Goal: Information Seeking & Learning: Compare options

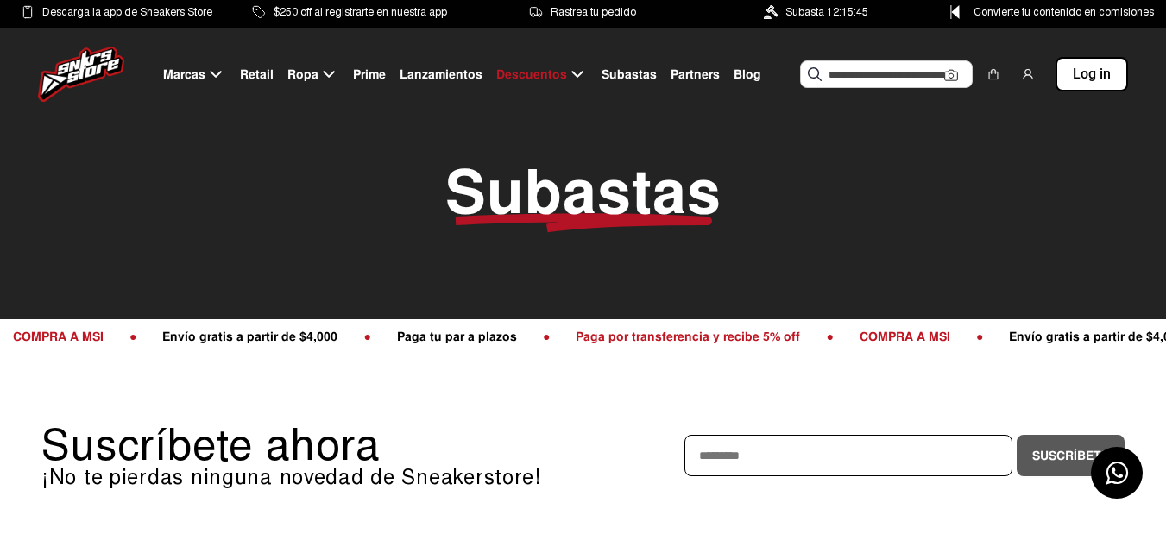
click at [621, 73] on span "Subastas" at bounding box center [629, 75] width 55 height 18
click at [621, 72] on span "Subastas" at bounding box center [629, 75] width 55 height 18
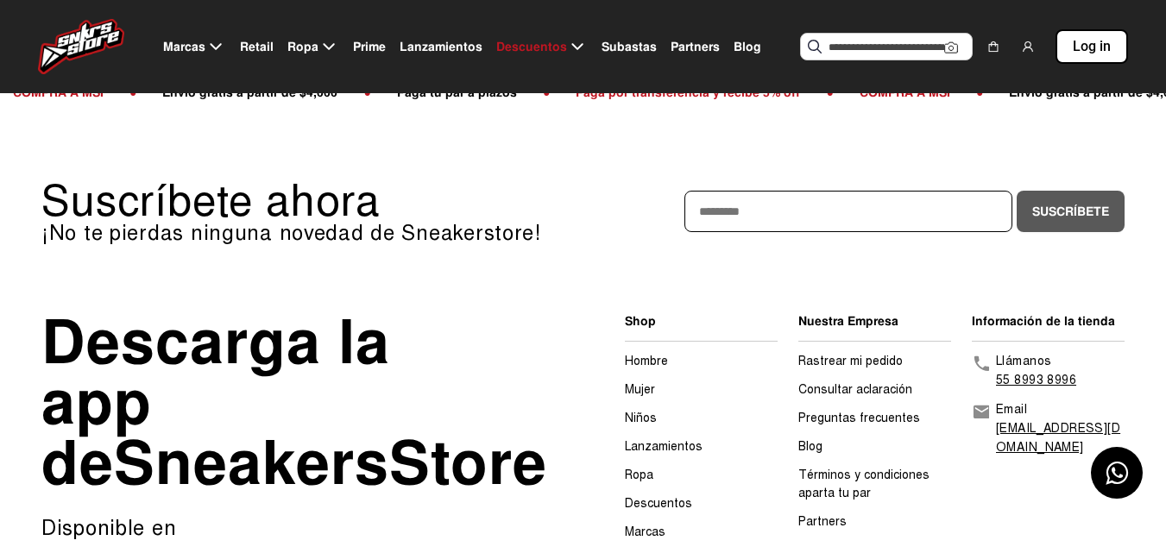
scroll to position [86, 0]
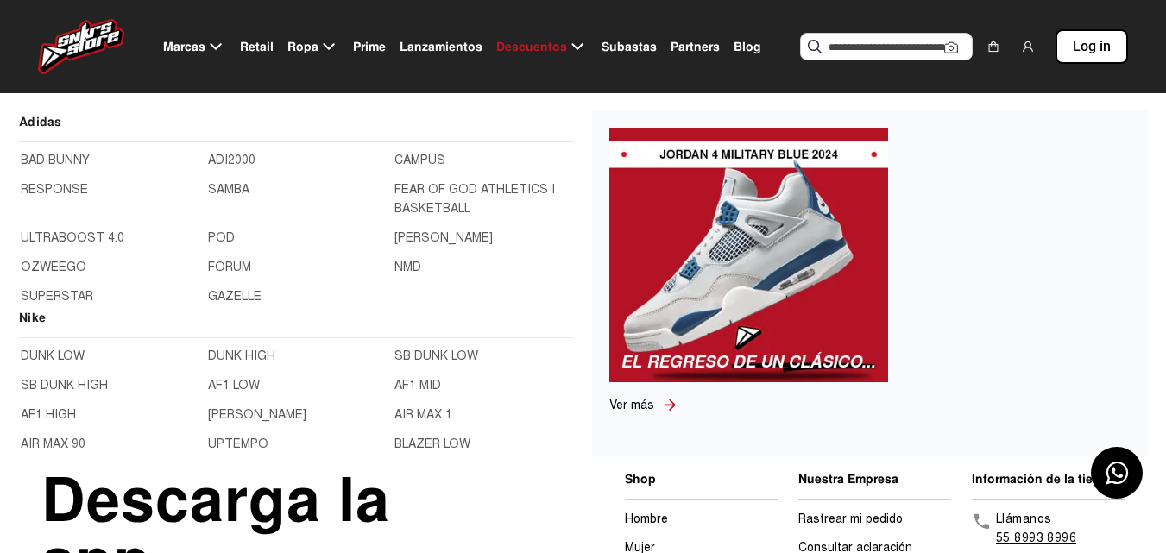
click at [715, 281] on img at bounding box center [748, 255] width 279 height 255
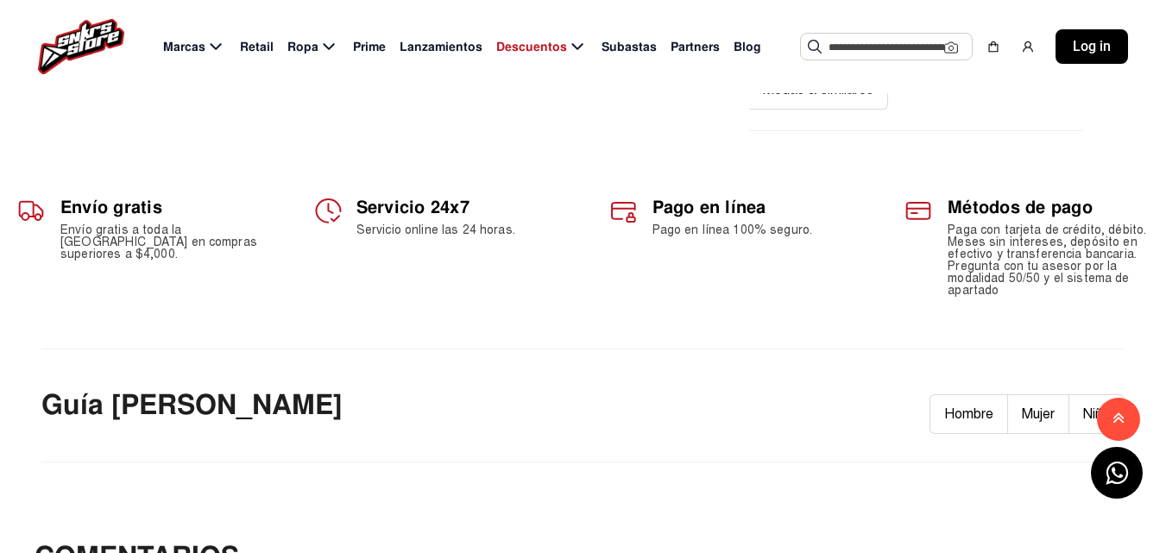
scroll to position [777, 0]
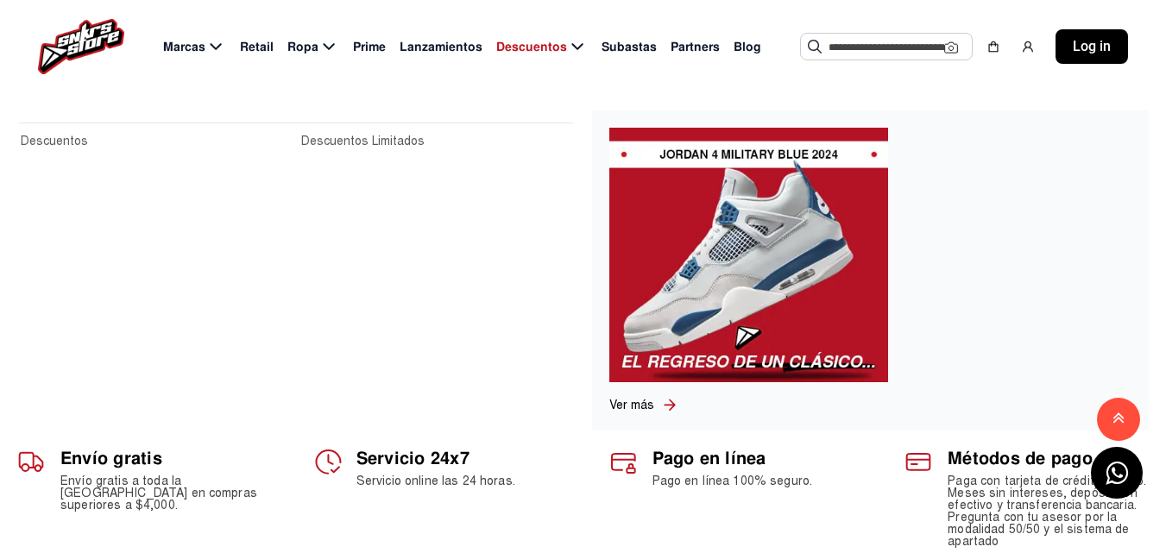
click at [527, 43] on span "Descuentos" at bounding box center [531, 47] width 71 height 18
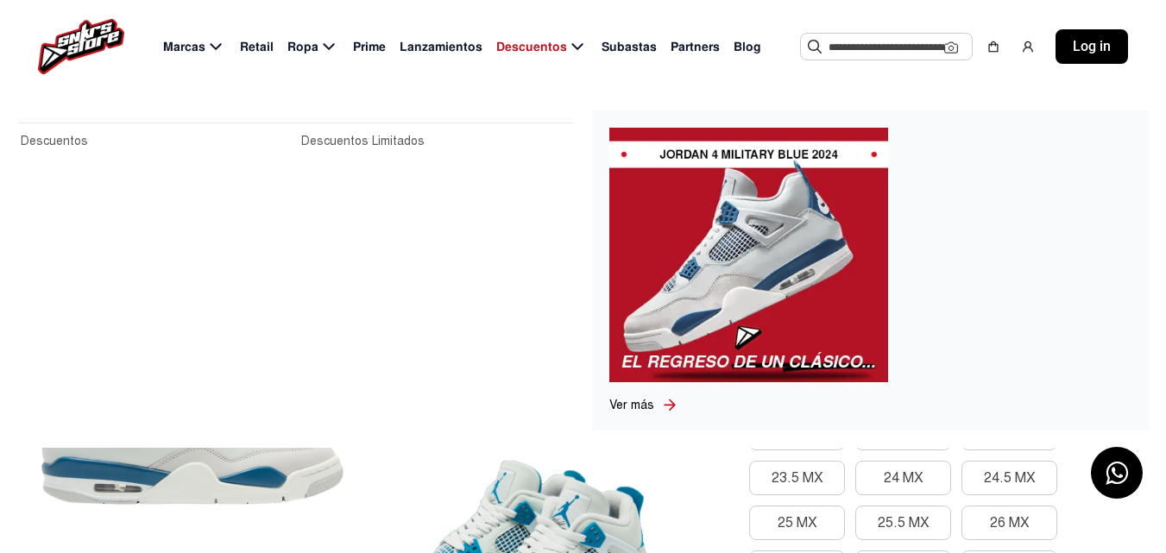
scroll to position [0, 0]
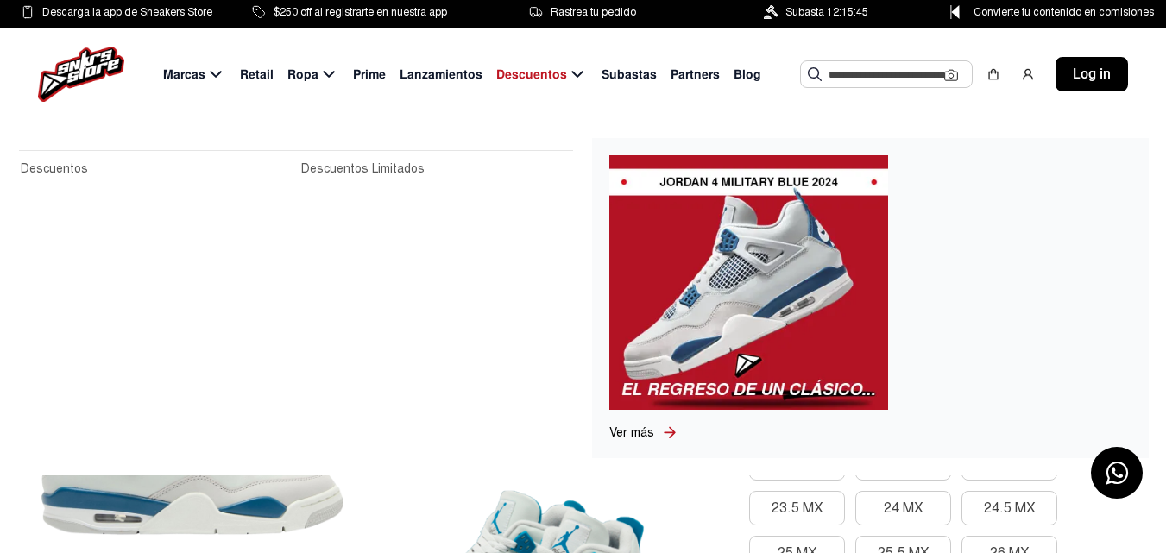
click at [558, 75] on span "Descuentos" at bounding box center [531, 75] width 71 height 18
click at [345, 161] on link "Descuentos Limitados" at bounding box center [436, 169] width 270 height 19
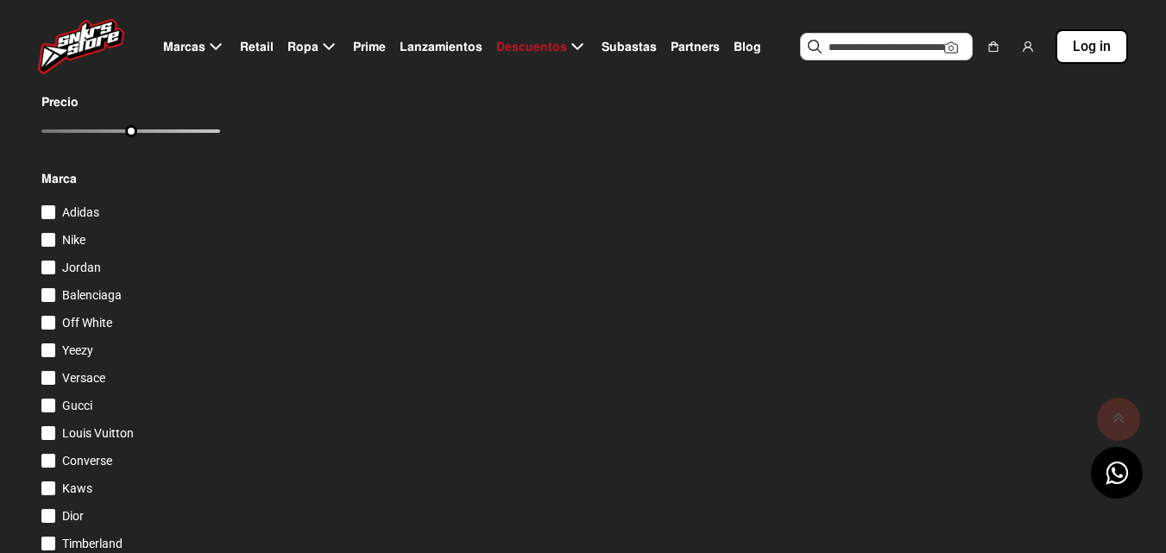
scroll to position [173, 0]
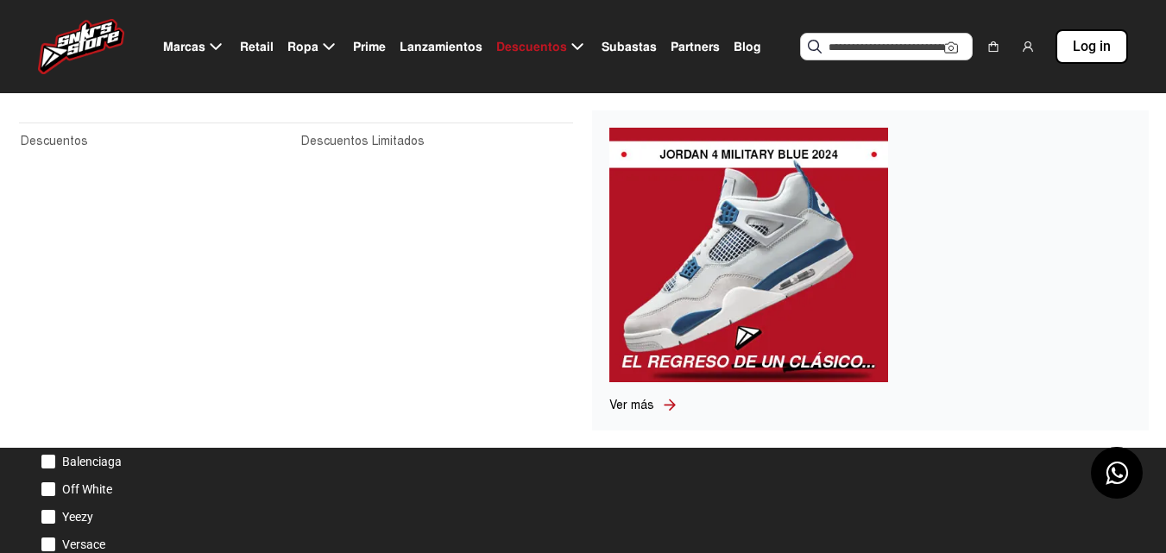
click at [87, 137] on link "Descuentos" at bounding box center [156, 141] width 270 height 19
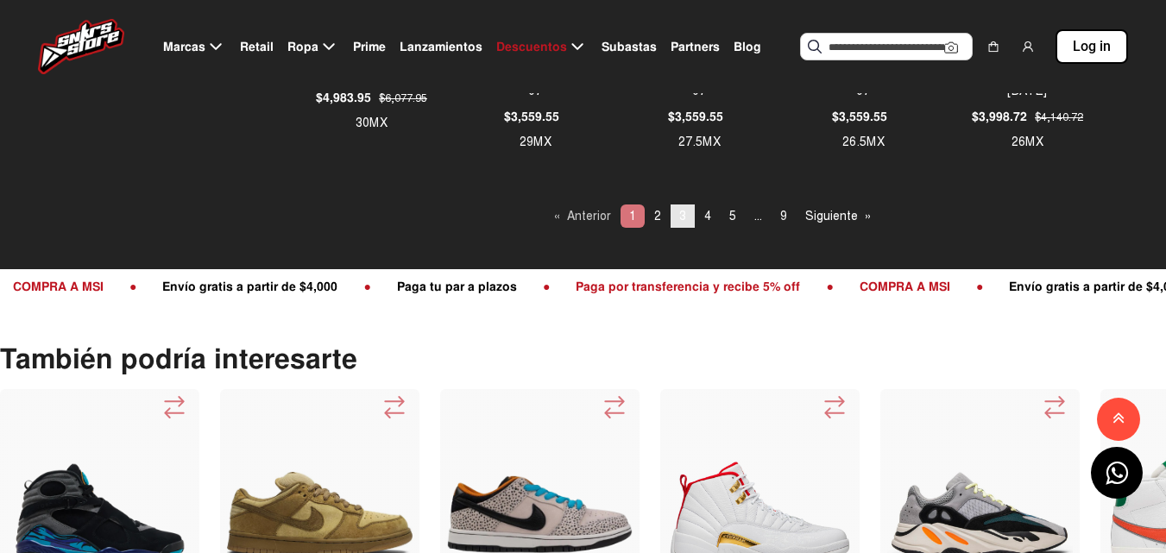
scroll to position [1554, 0]
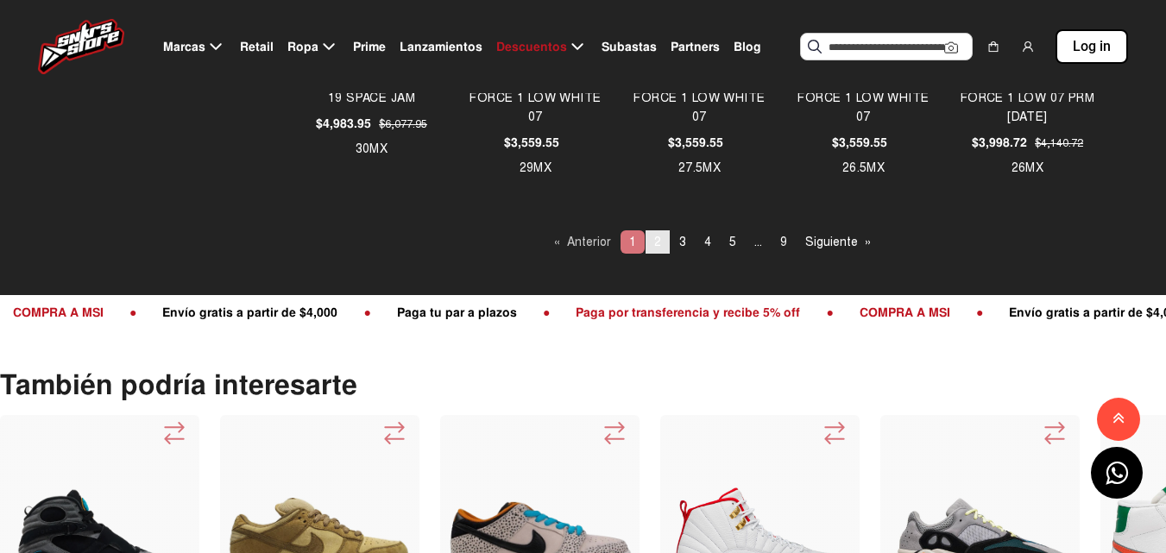
click at [656, 245] on span "2" at bounding box center [657, 242] width 7 height 15
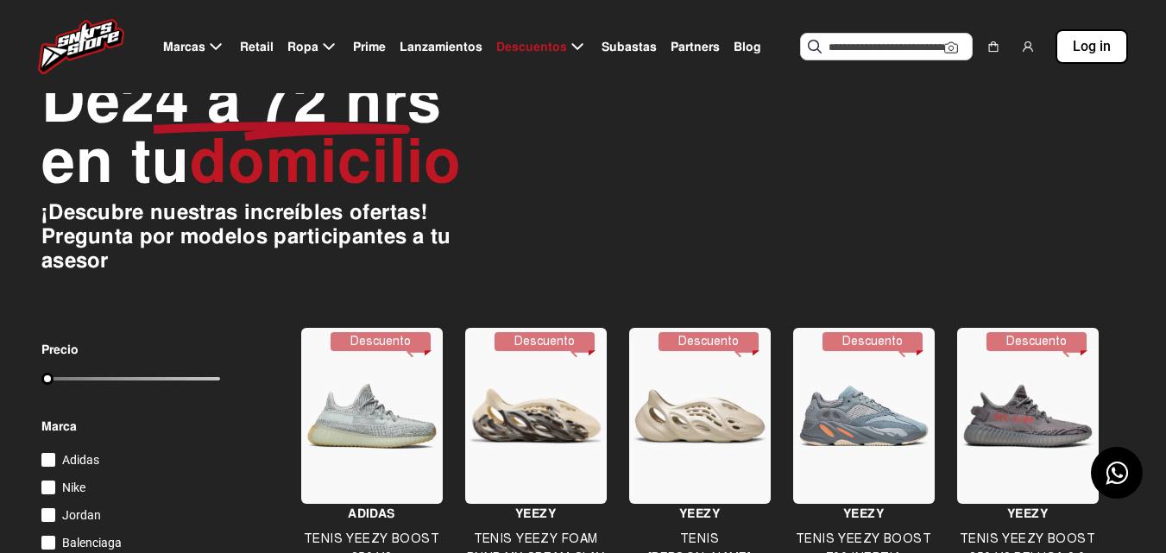
scroll to position [0, 0]
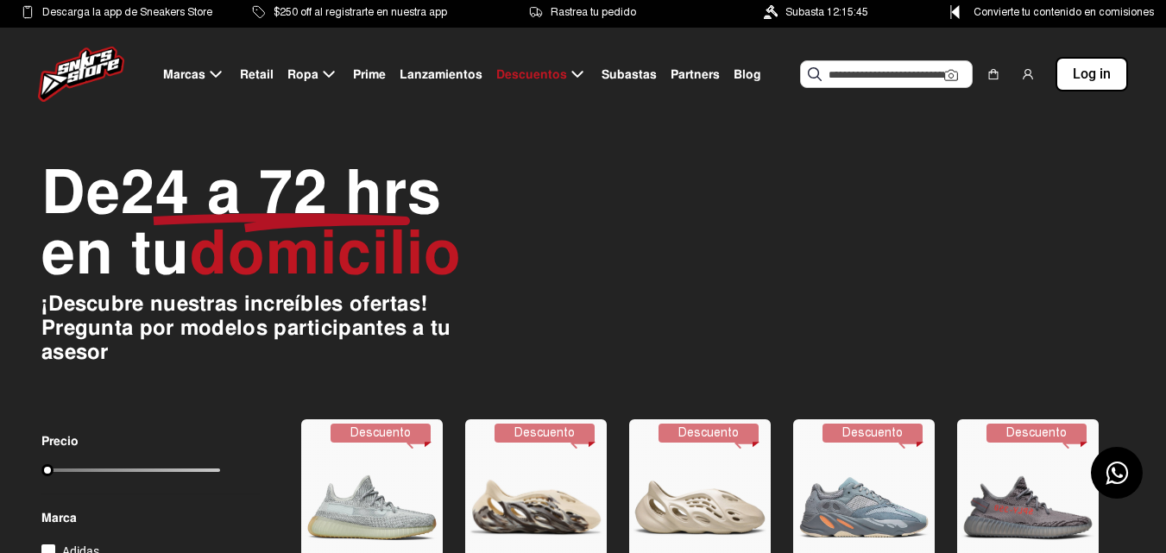
click at [211, 470] on input "range" at bounding box center [130, 470] width 179 height 3
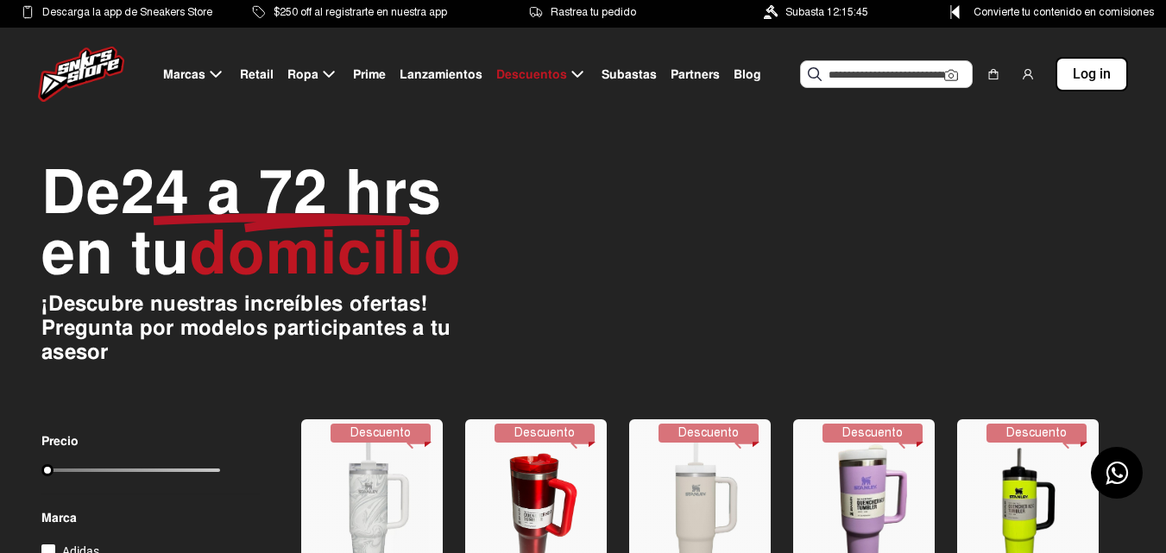
drag, startPoint x: 216, startPoint y: 472, endPoint x: 41, endPoint y: 473, distance: 175.2
click at [41, 472] on input "range" at bounding box center [130, 470] width 179 height 3
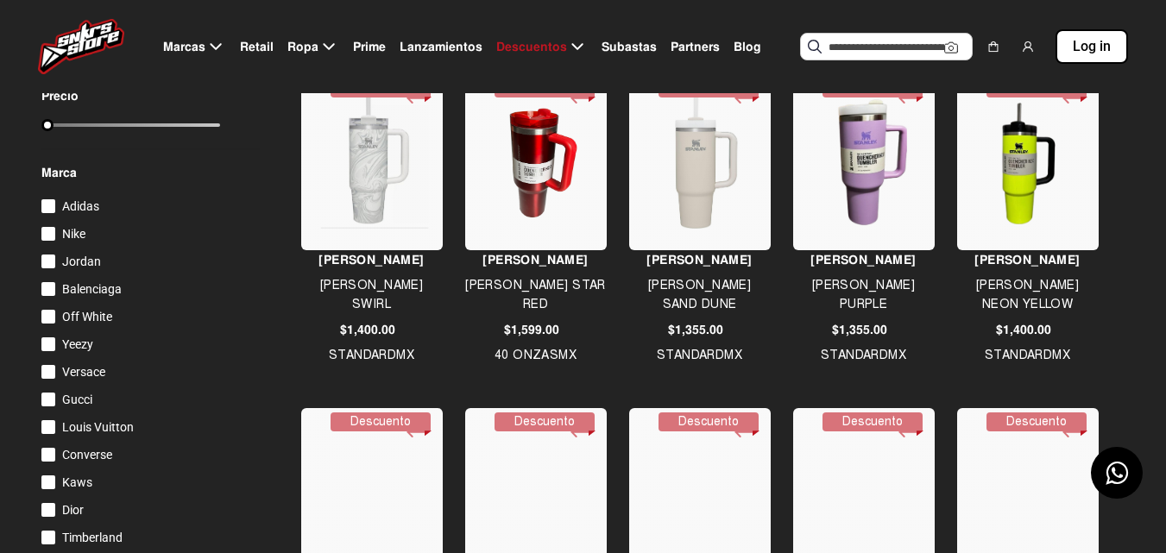
scroll to position [259, 0]
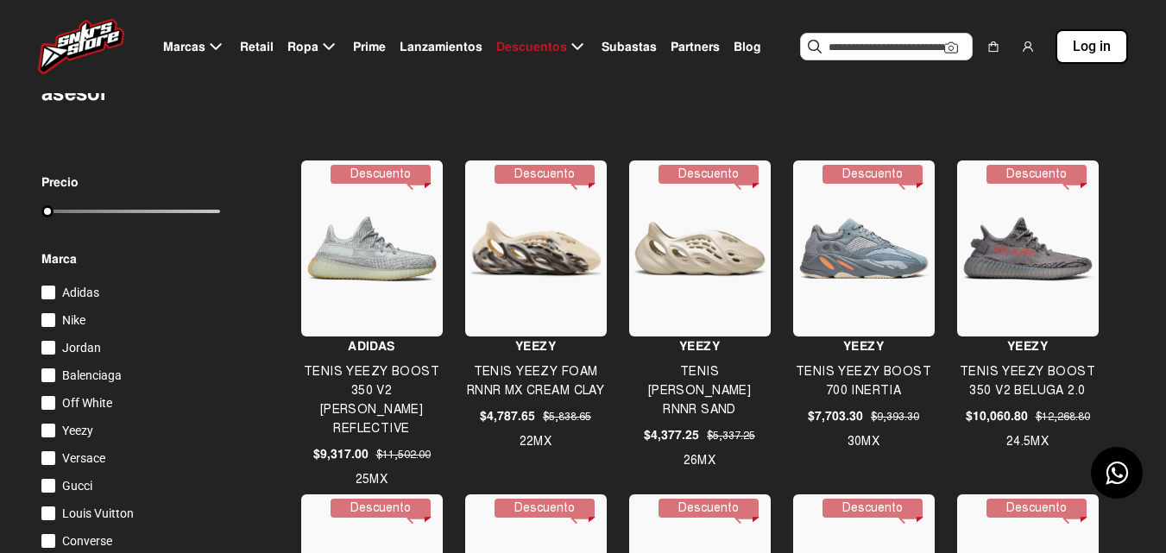
drag, startPoint x: 45, startPoint y: 209, endPoint x: 303, endPoint y: 211, distance: 258.1
type input "******"
click at [220, 211] on input "range" at bounding box center [130, 211] width 179 height 3
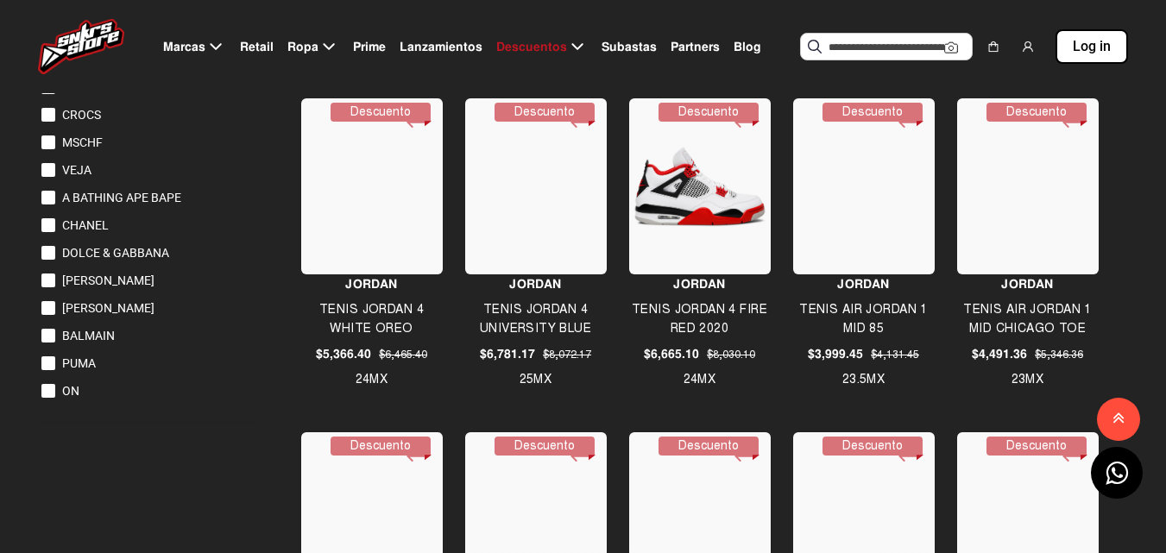
scroll to position [1295, 0]
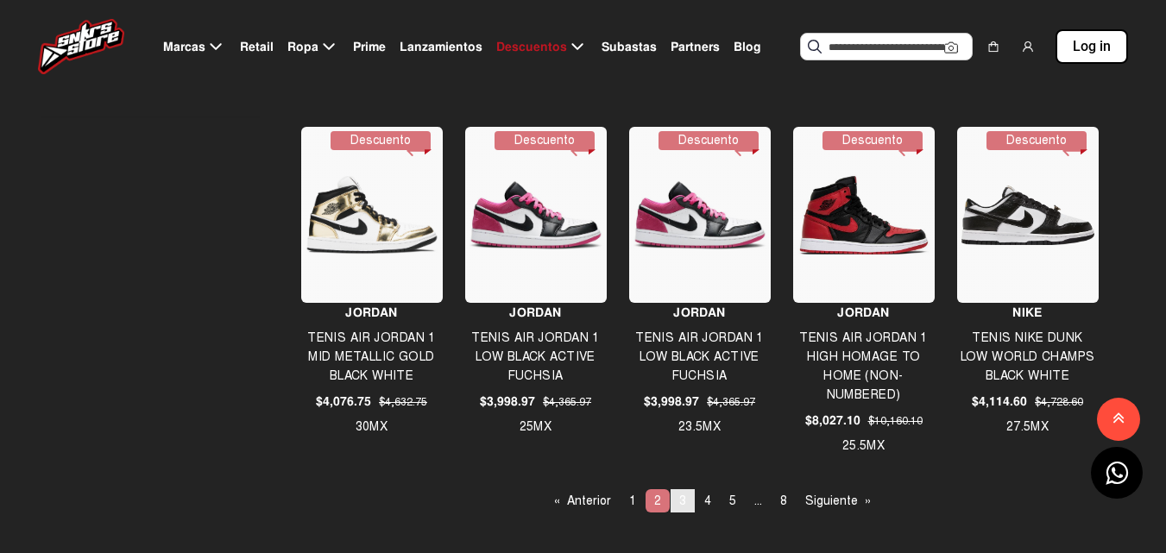
click at [680, 497] on span "3" at bounding box center [682, 501] width 7 height 15
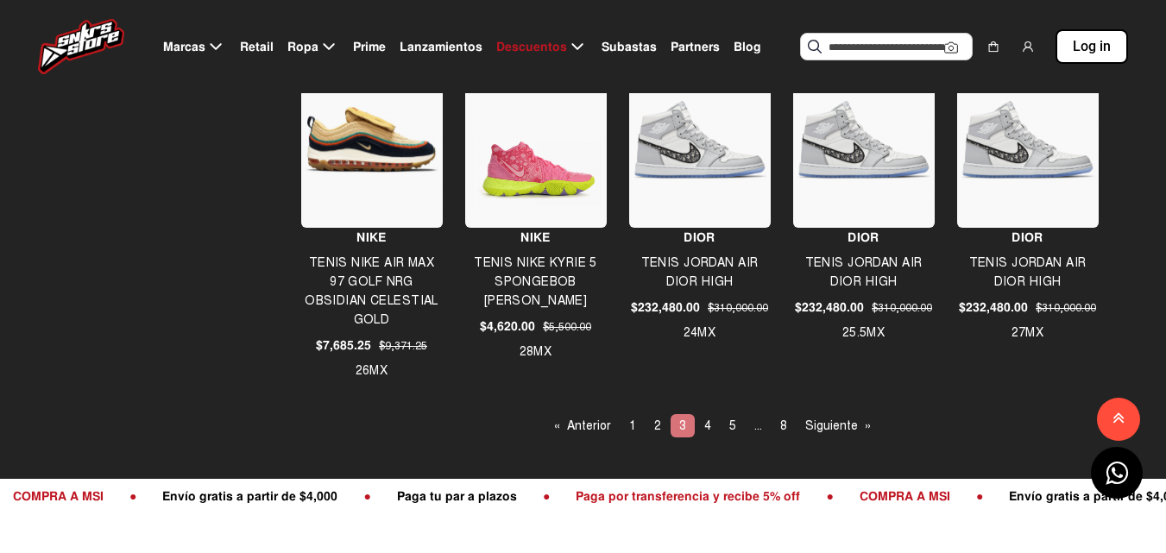
scroll to position [1554, 0]
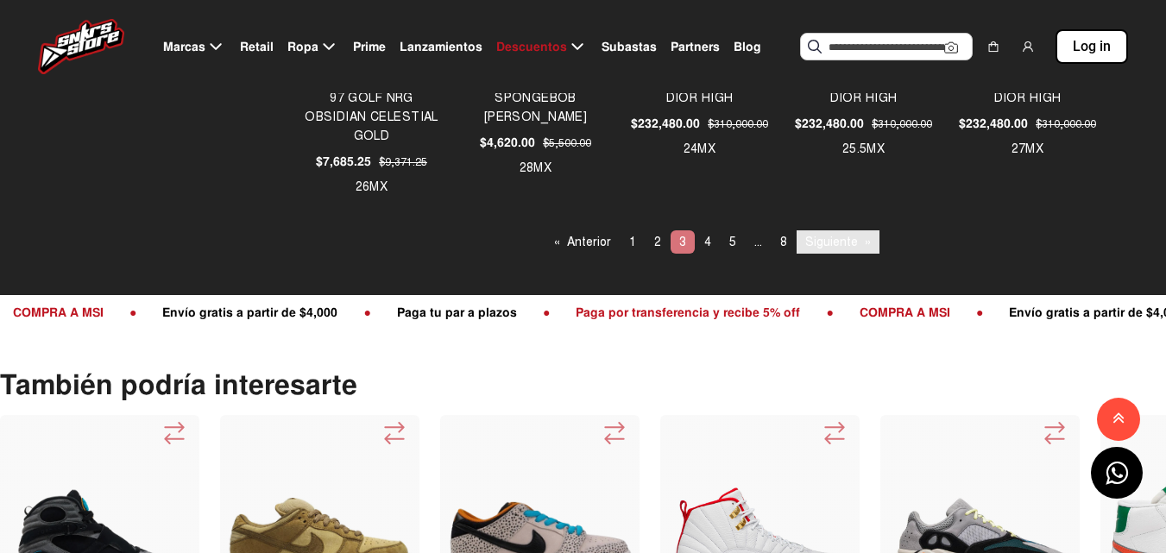
click at [823, 249] on link "Siguiente page" at bounding box center [838, 241] width 83 height 23
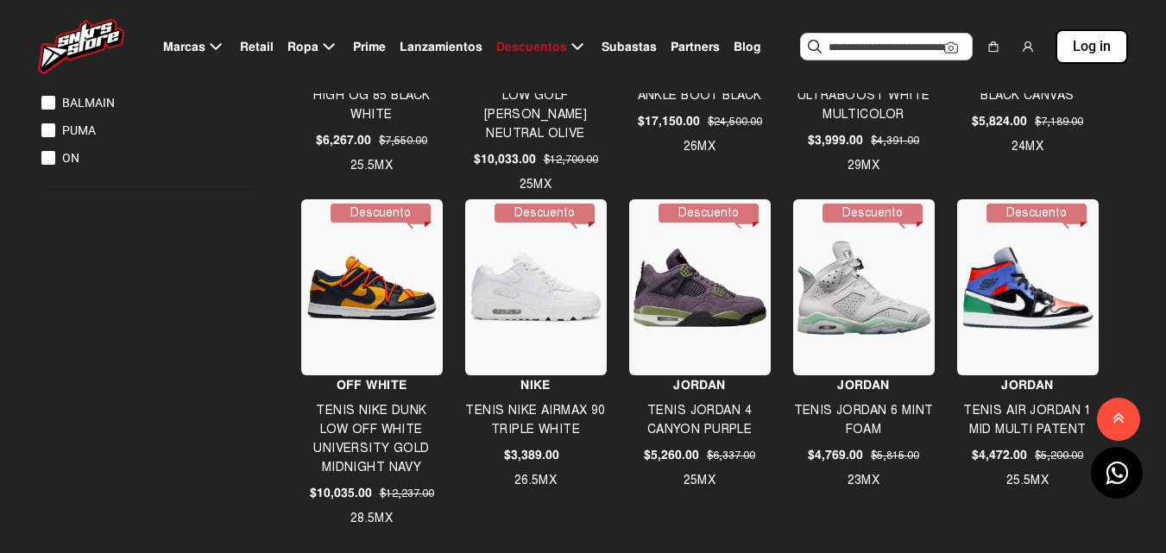
scroll to position [1640, 0]
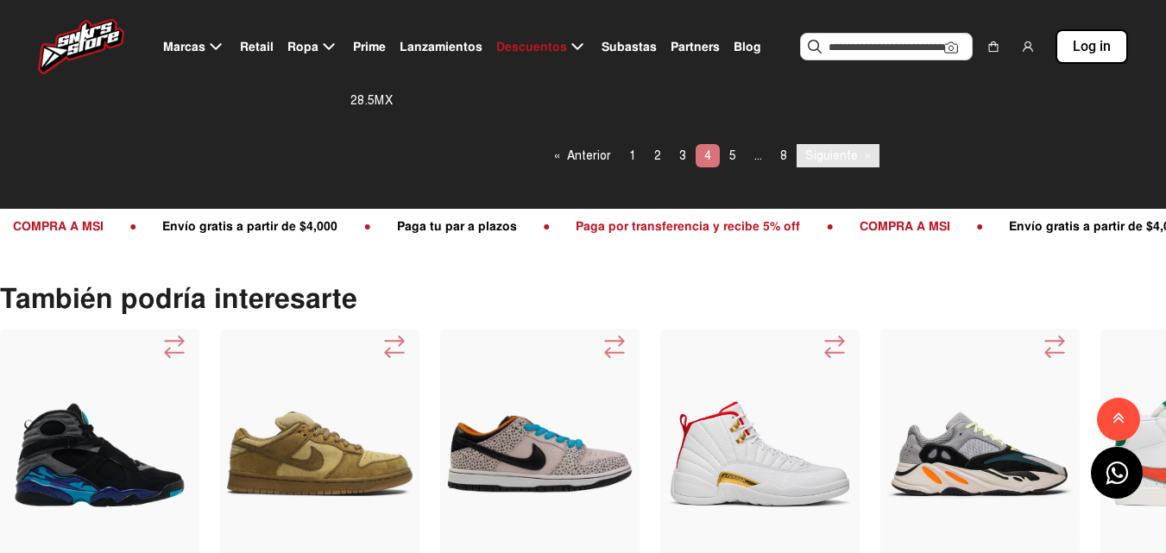
click at [806, 153] on link "Siguiente page" at bounding box center [838, 155] width 83 height 23
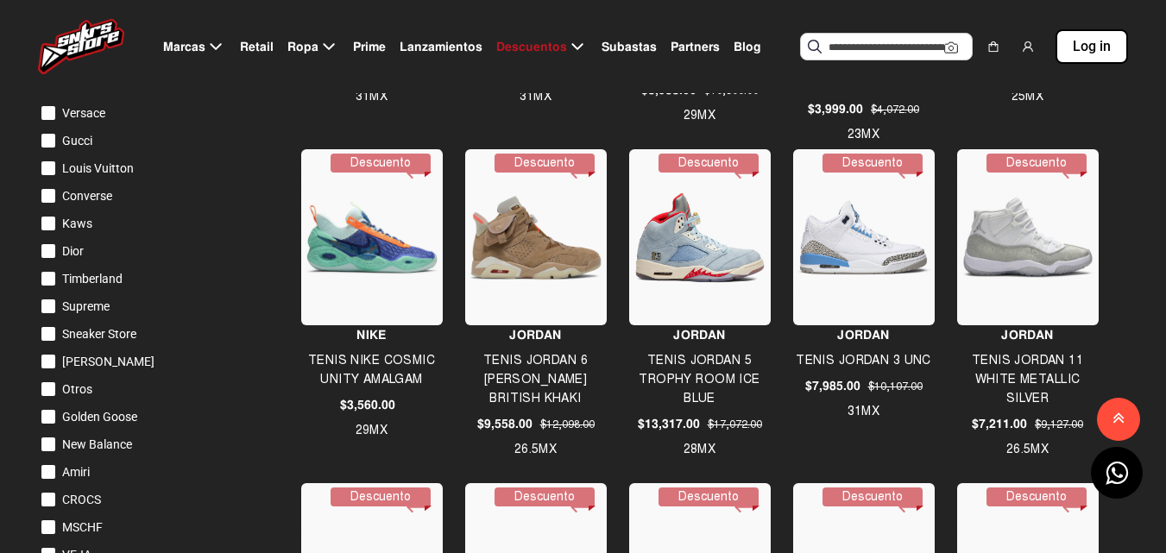
scroll to position [345, 0]
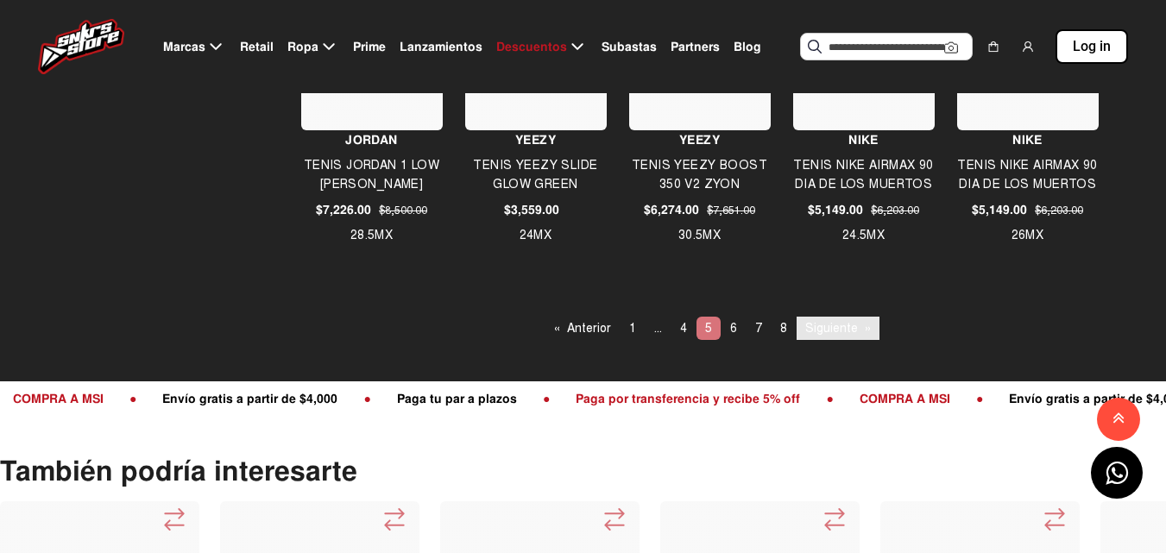
click at [854, 334] on link "Siguiente page" at bounding box center [838, 328] width 83 height 23
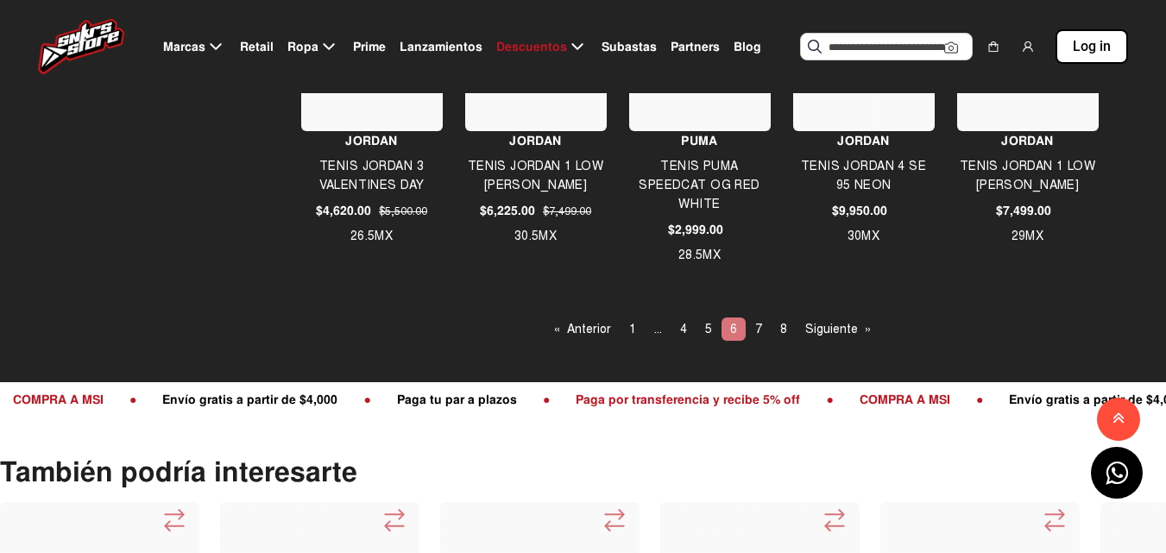
scroll to position [1467, 0]
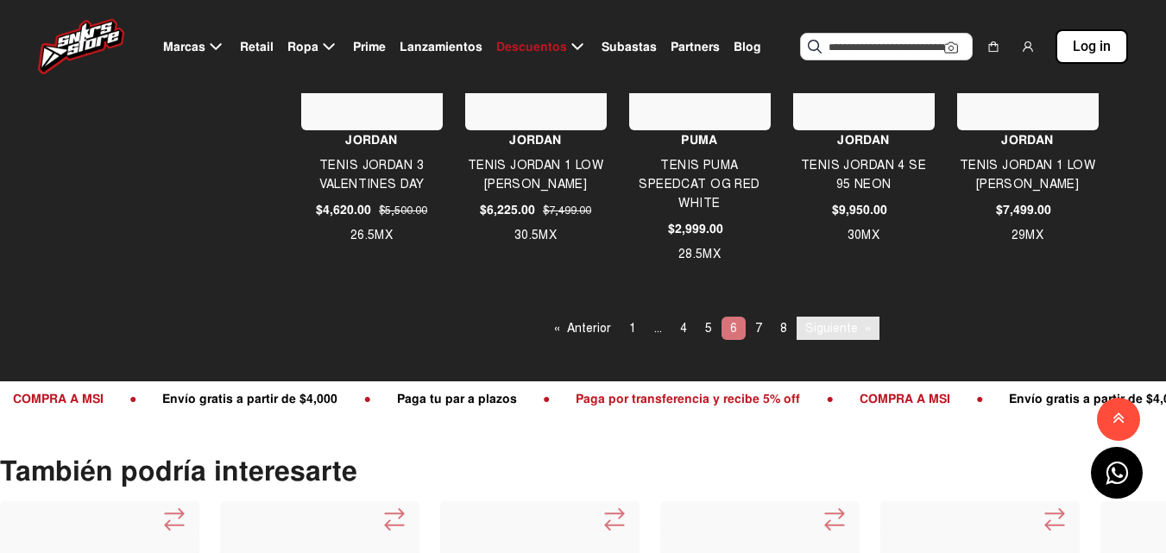
click at [829, 338] on link "Siguiente page" at bounding box center [838, 328] width 83 height 23
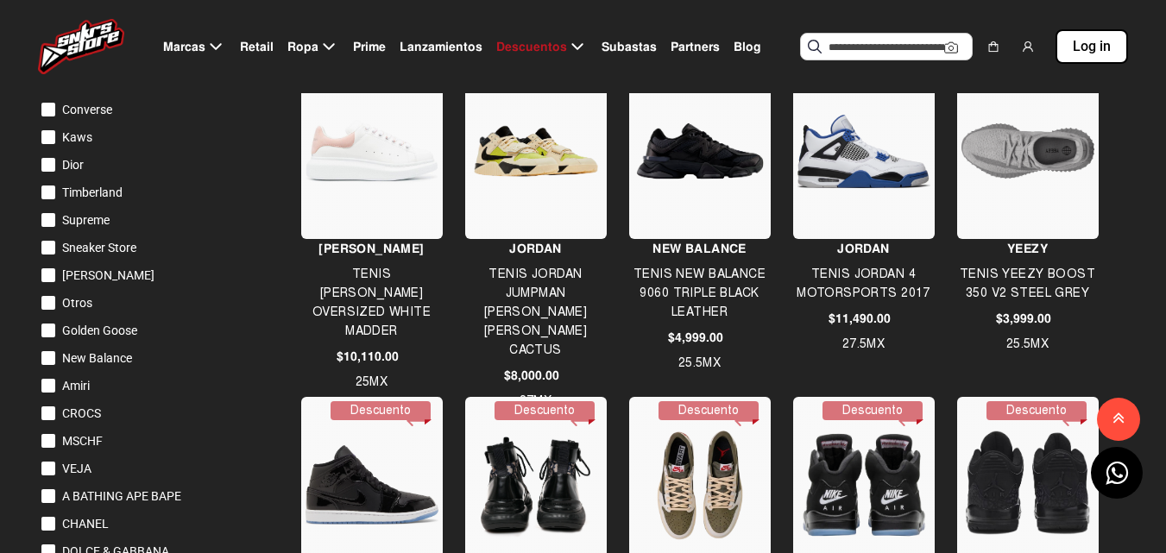
scroll to position [604, 0]
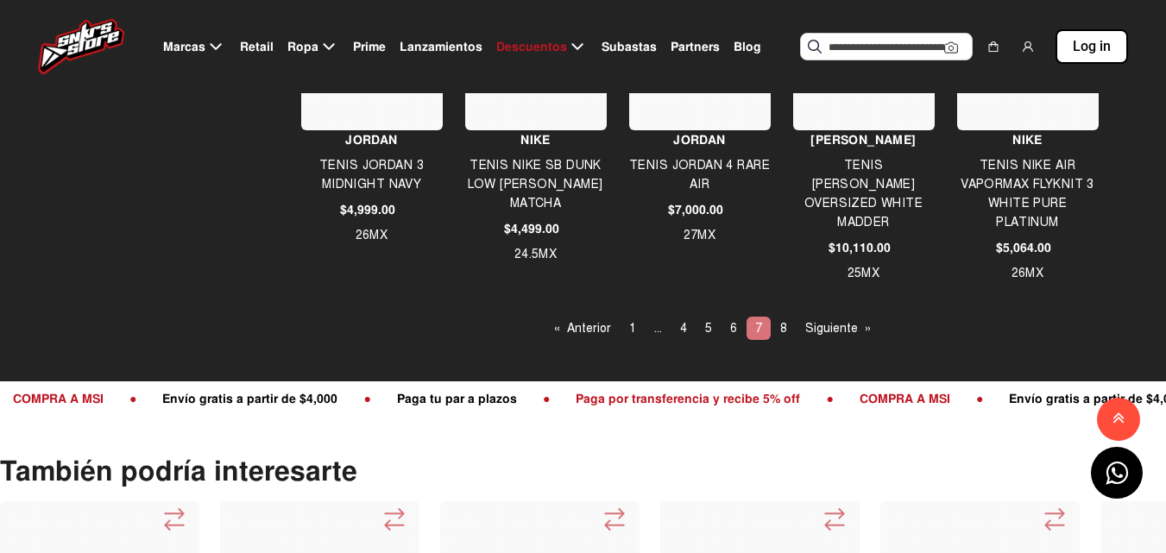
click at [829, 328] on link "Siguiente page" at bounding box center [838, 328] width 83 height 23
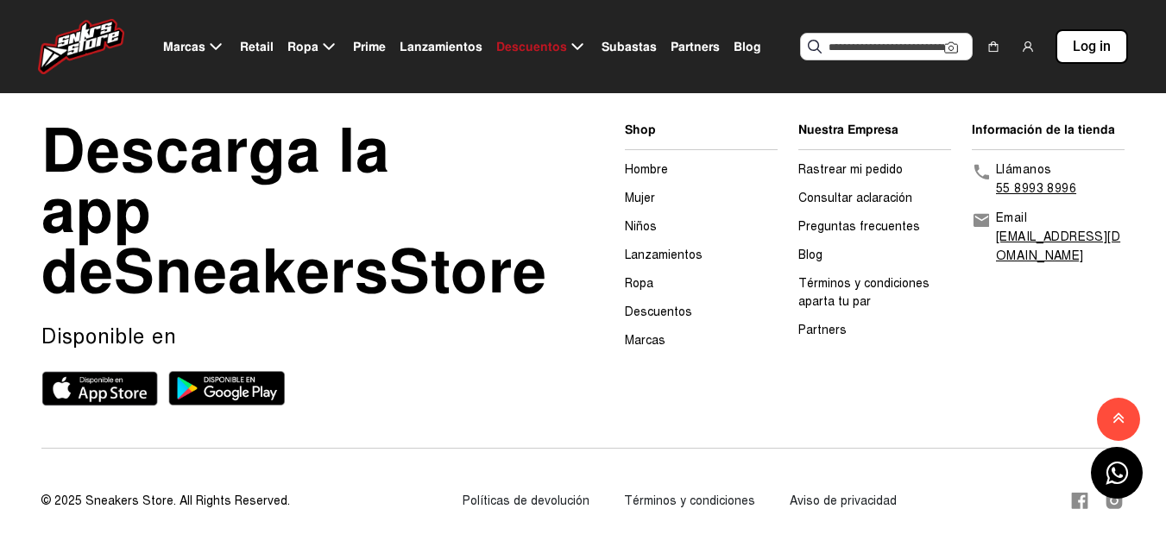
scroll to position [2089, 0]
